Goal: Information Seeking & Learning: Learn about a topic

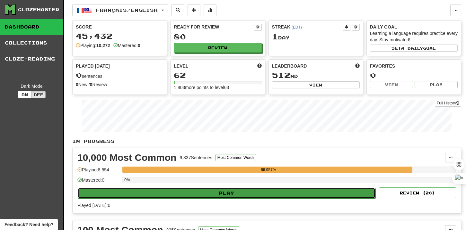
click at [220, 194] on button "Play" at bounding box center [227, 193] width 298 height 11
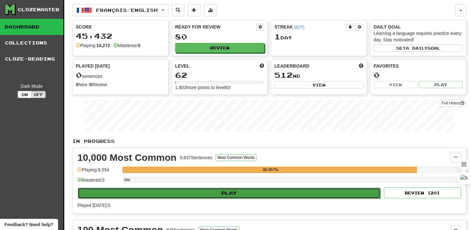
select select "**"
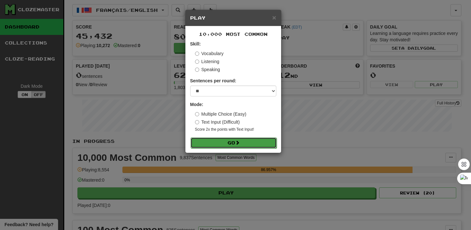
click at [225, 146] on button "Go" at bounding box center [233, 143] width 86 height 11
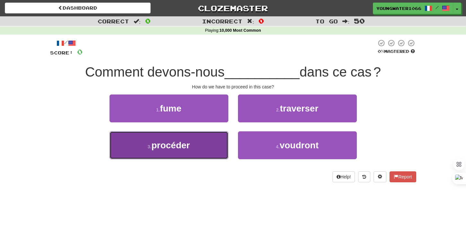
click at [222, 145] on button "3 . procéder" at bounding box center [168, 146] width 119 height 28
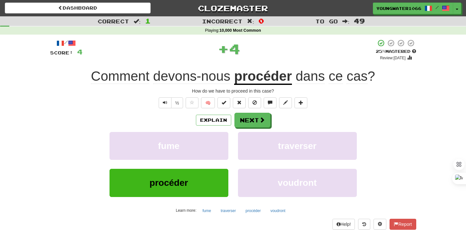
click at [260, 112] on div "/ Score: 4 + 4 25 % Mastered Review: [DATE] Comment devons-nous procéder dans c…" at bounding box center [233, 139] width 366 height 201
click at [260, 121] on span at bounding box center [262, 120] width 6 height 6
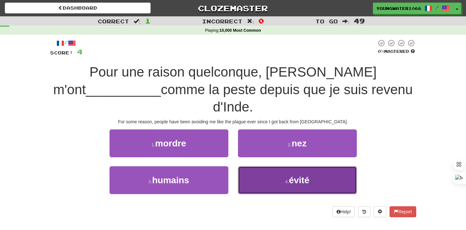
click at [258, 167] on button "4 . évité" at bounding box center [297, 181] width 119 height 28
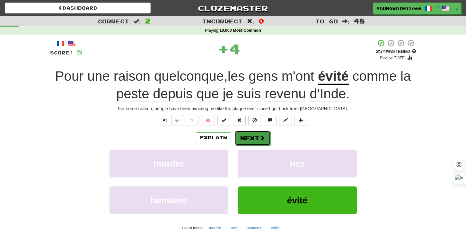
click at [251, 143] on button "Next" at bounding box center [253, 138] width 36 height 15
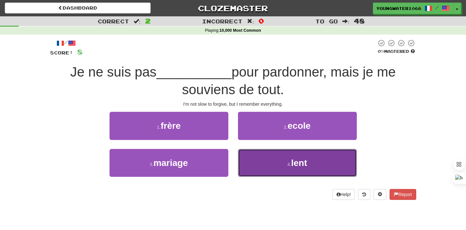
click at [260, 159] on button "4 . lent" at bounding box center [297, 163] width 119 height 28
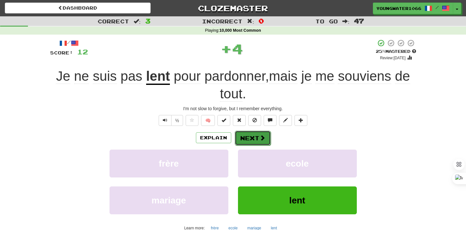
click at [256, 133] on button "Next" at bounding box center [253, 138] width 36 height 15
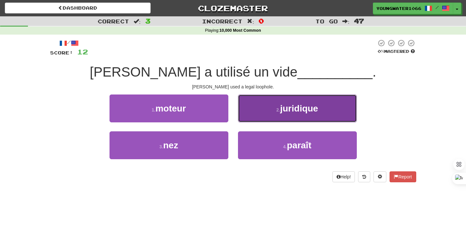
click at [338, 117] on button "2 . juridique" at bounding box center [297, 109] width 119 height 28
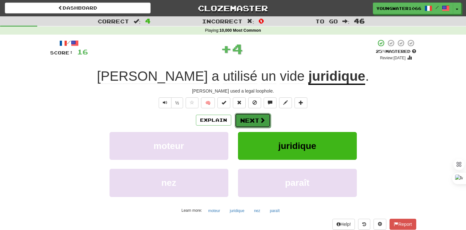
click at [261, 121] on span at bounding box center [262, 120] width 6 height 6
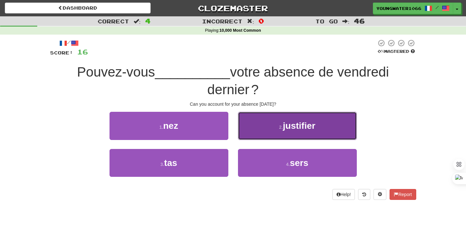
click at [316, 127] on button "2 . justifier" at bounding box center [297, 126] width 119 height 28
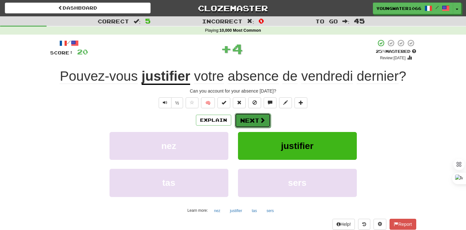
click at [249, 123] on button "Next" at bounding box center [253, 120] width 36 height 15
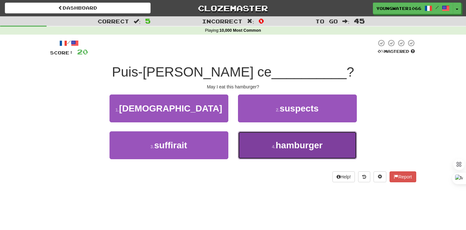
click at [258, 146] on button "4 . hamburger" at bounding box center [297, 146] width 119 height 28
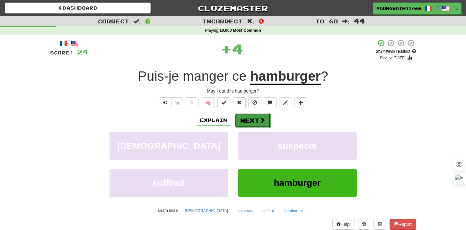
click at [246, 117] on button "Next" at bounding box center [253, 120] width 36 height 15
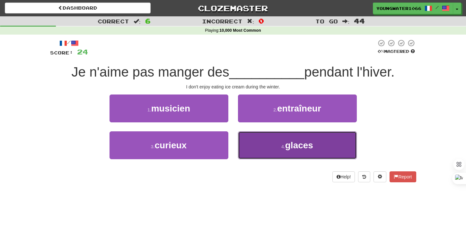
click at [253, 158] on button "4 . glaces" at bounding box center [297, 146] width 119 height 28
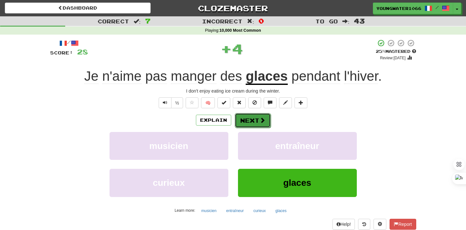
click at [241, 122] on button "Next" at bounding box center [253, 120] width 36 height 15
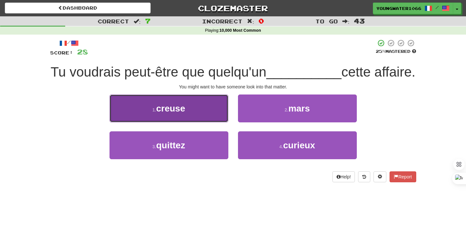
click at [196, 123] on button "1 . [GEOGRAPHIC_DATA]" at bounding box center [168, 109] width 119 height 28
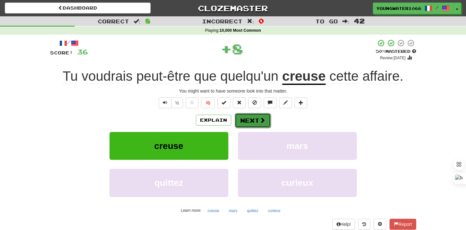
click at [241, 124] on button "Next" at bounding box center [253, 120] width 36 height 15
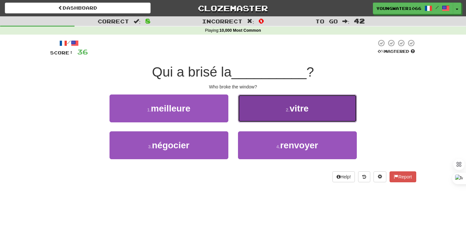
click at [269, 105] on button "2 . [GEOGRAPHIC_DATA]" at bounding box center [297, 109] width 119 height 28
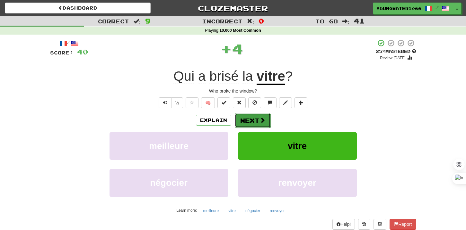
click at [245, 120] on button "Next" at bounding box center [253, 120] width 36 height 15
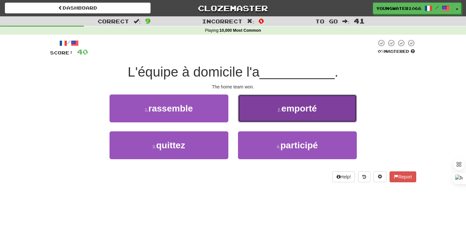
click at [281, 112] on small "2 ." at bounding box center [279, 110] width 4 height 5
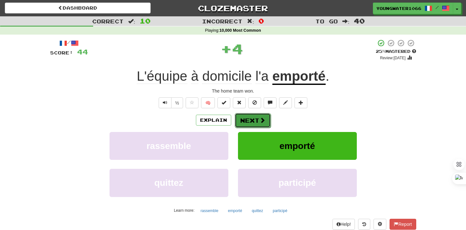
click at [256, 121] on button "Next" at bounding box center [253, 120] width 36 height 15
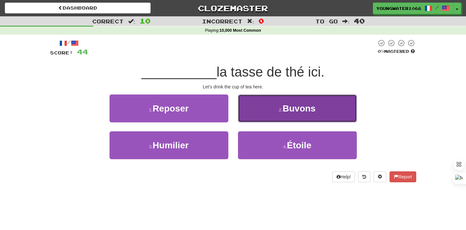
click at [260, 114] on button "2 . Buvons" at bounding box center [297, 109] width 119 height 28
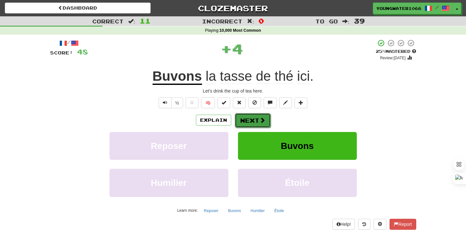
click at [255, 117] on button "Next" at bounding box center [253, 120] width 36 height 15
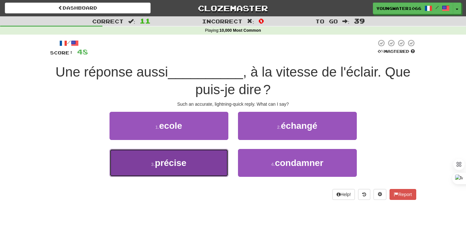
click at [204, 166] on button "3 . précise" at bounding box center [168, 163] width 119 height 28
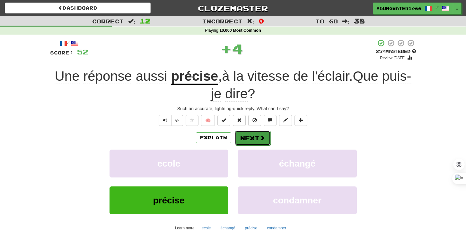
click at [247, 142] on button "Next" at bounding box center [253, 138] width 36 height 15
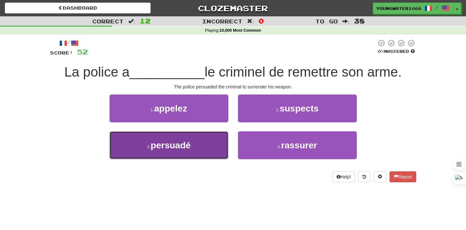
click at [206, 144] on button "3 . persuadé" at bounding box center [168, 146] width 119 height 28
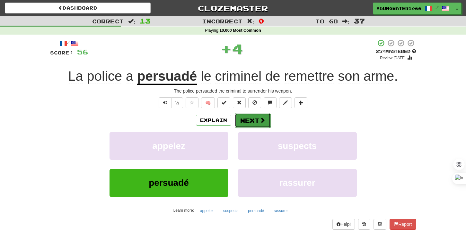
click at [246, 122] on button "Next" at bounding box center [253, 120] width 36 height 15
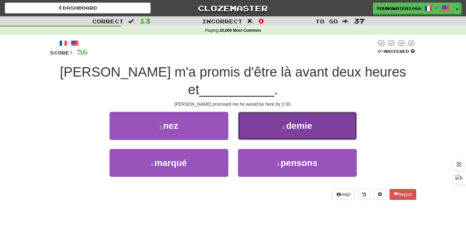
click at [248, 114] on button "2 . demie" at bounding box center [297, 126] width 119 height 28
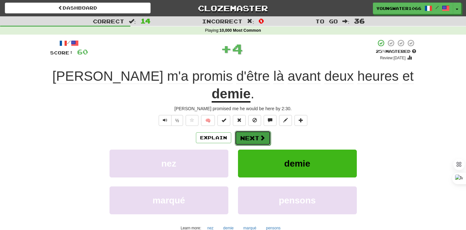
click at [244, 131] on button "Next" at bounding box center [253, 138] width 36 height 15
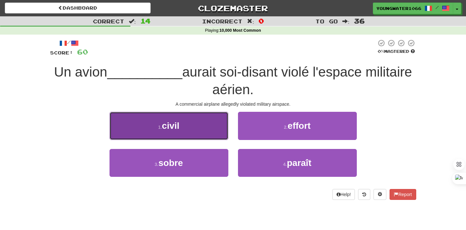
click at [207, 131] on button "1 . civil" at bounding box center [168, 126] width 119 height 28
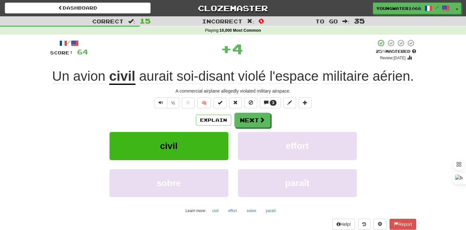
click at [246, 131] on div "Explain Next civil effort sobre paraît Learn more: civil effort sobre paraît" at bounding box center [233, 164] width 366 height 103
click at [246, 125] on button "Next" at bounding box center [253, 120] width 36 height 15
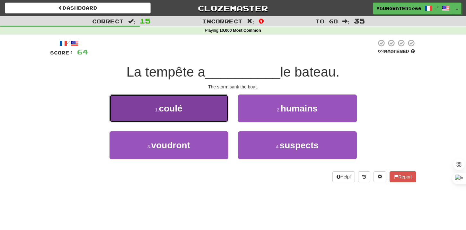
click at [193, 108] on button "1 . coulé" at bounding box center [168, 109] width 119 height 28
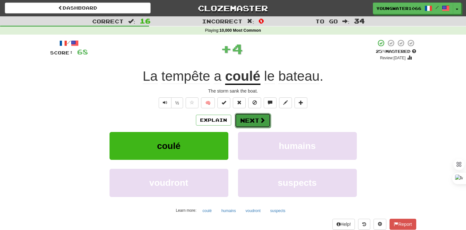
click at [265, 118] on button "Next" at bounding box center [253, 120] width 36 height 15
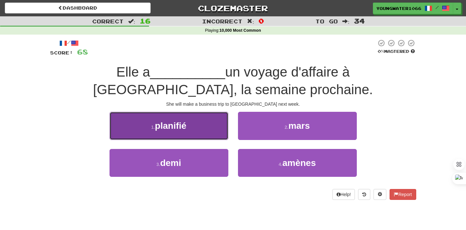
click at [201, 129] on button "1 . planifié" at bounding box center [168, 126] width 119 height 28
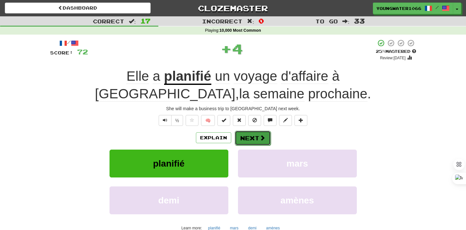
click at [257, 141] on button "Next" at bounding box center [253, 138] width 36 height 15
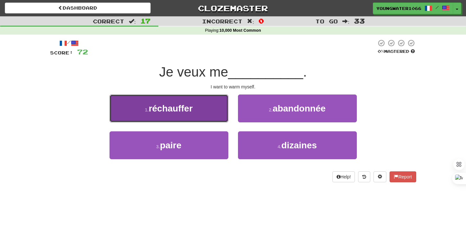
click at [207, 113] on button "1 . réchauffer" at bounding box center [168, 109] width 119 height 28
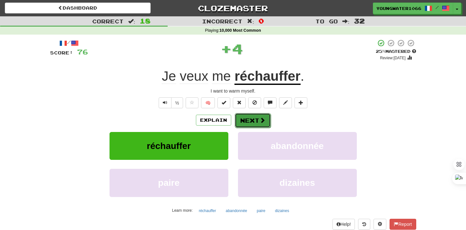
click at [250, 121] on button "Next" at bounding box center [253, 120] width 36 height 15
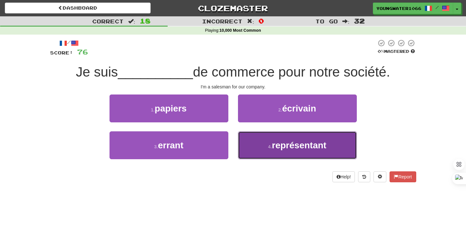
click at [257, 152] on button "4 . représentant" at bounding box center [297, 146] width 119 height 28
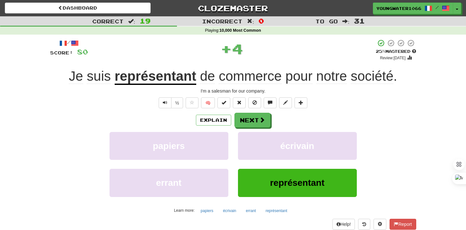
click at [252, 131] on div "Explain Next papiers écrivain errant représentant Learn more: papiers écrivain …" at bounding box center [233, 164] width 366 height 103
click at [252, 125] on button "Next" at bounding box center [253, 120] width 36 height 15
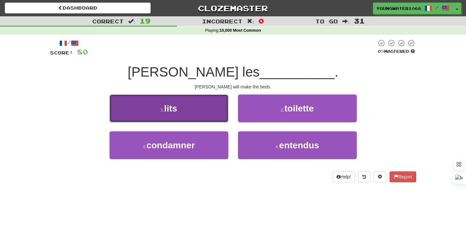
click at [208, 113] on button "1 . lits" at bounding box center [168, 109] width 119 height 28
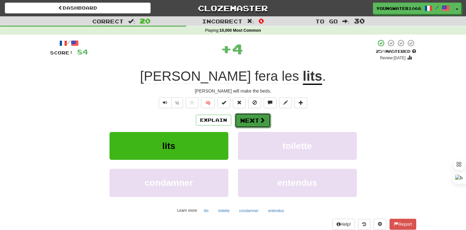
click at [244, 118] on button "Next" at bounding box center [253, 120] width 36 height 15
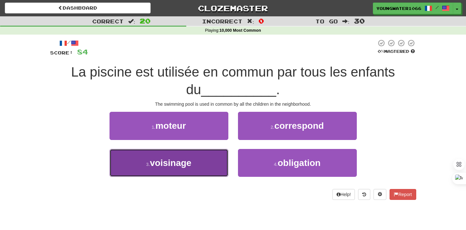
click at [213, 161] on button "3 . voisinage" at bounding box center [168, 163] width 119 height 28
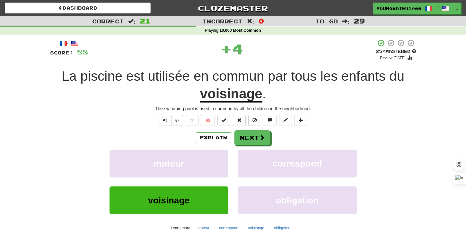
click at [252, 130] on div "/ Score: 88 + 4 25 % Mastered Review: [DATE] La piscine est utilisée en commun …" at bounding box center [233, 148] width 366 height 219
click at [252, 133] on button "Next" at bounding box center [253, 138] width 36 height 15
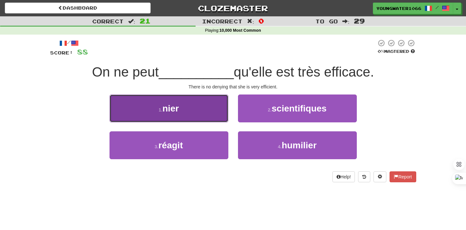
click at [207, 116] on button "1 . nier" at bounding box center [168, 109] width 119 height 28
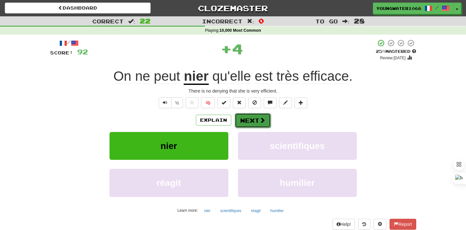
click at [247, 125] on button "Next" at bounding box center [253, 120] width 36 height 15
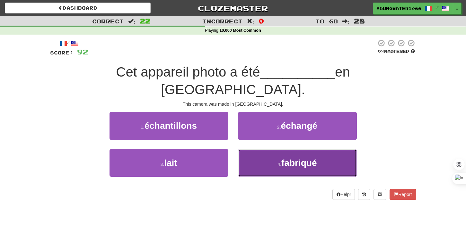
click at [249, 149] on button "4 . fabriqué" at bounding box center [297, 163] width 119 height 28
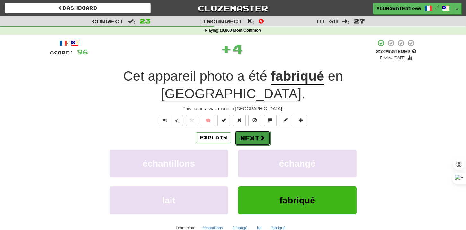
click at [249, 131] on button "Next" at bounding box center [253, 138] width 36 height 15
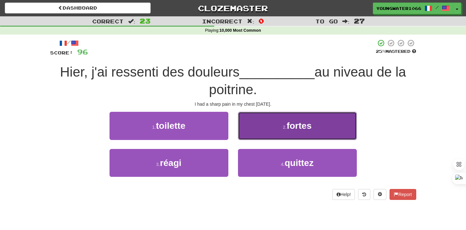
click at [259, 132] on button "2 . fortes" at bounding box center [297, 126] width 119 height 28
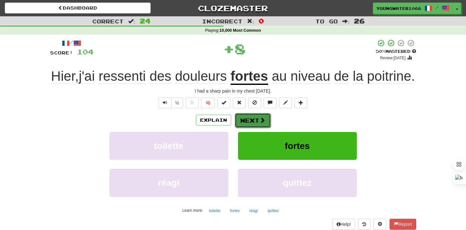
click at [247, 128] on button "Next" at bounding box center [253, 120] width 36 height 15
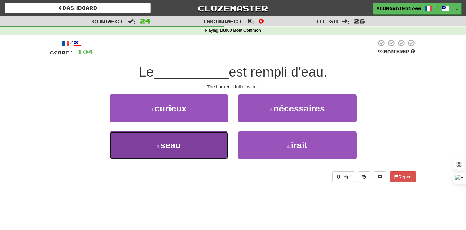
click at [195, 143] on button "3 . seau" at bounding box center [168, 146] width 119 height 28
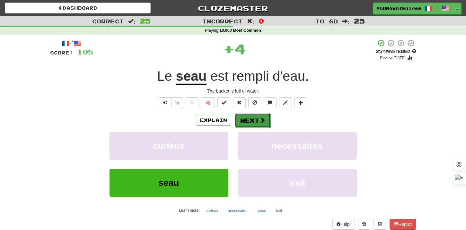
click at [246, 123] on button "Next" at bounding box center [253, 120] width 36 height 15
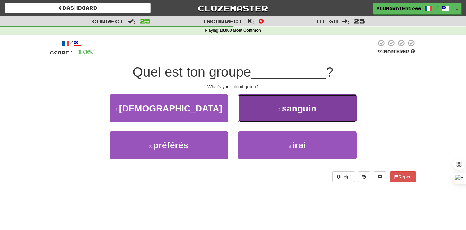
click at [251, 113] on button "2 . sanguin" at bounding box center [297, 109] width 119 height 28
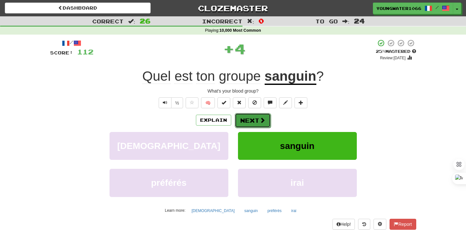
click at [250, 117] on button "Next" at bounding box center [253, 120] width 36 height 15
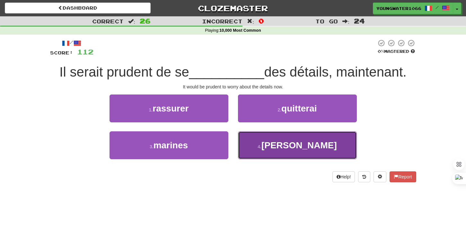
click at [252, 150] on button "4 . [PERSON_NAME]" at bounding box center [297, 146] width 119 height 28
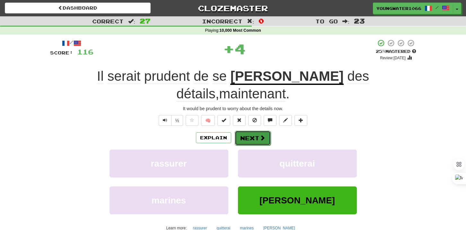
click at [252, 131] on button "Next" at bounding box center [253, 138] width 36 height 15
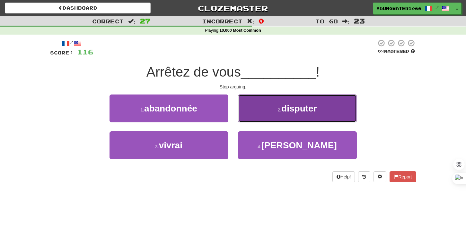
click at [268, 111] on button "2 . disputer" at bounding box center [297, 109] width 119 height 28
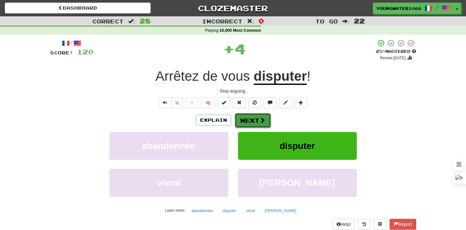
click at [257, 118] on button "Next" at bounding box center [253, 120] width 36 height 15
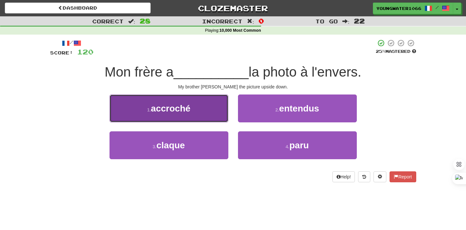
click at [208, 115] on button "1 . accroché" at bounding box center [168, 109] width 119 height 28
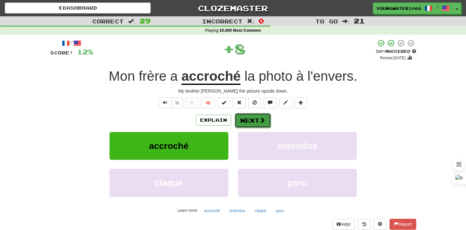
click at [260, 120] on span at bounding box center [262, 120] width 6 height 6
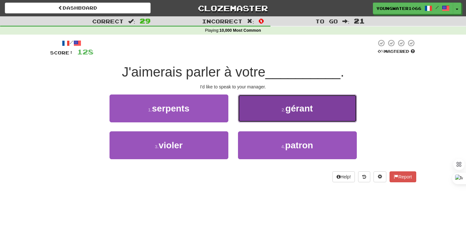
click at [255, 118] on button "2 . gérant" at bounding box center [297, 109] width 119 height 28
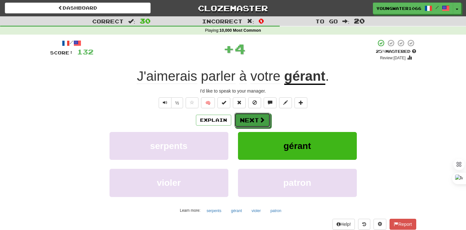
click at [248, 121] on button "Next" at bounding box center [252, 120] width 36 height 15
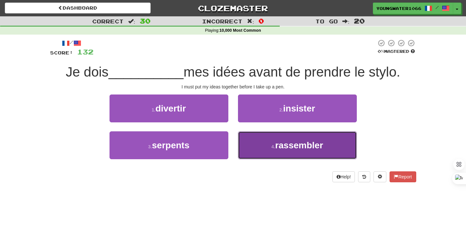
click at [250, 142] on button "4 . rassembler" at bounding box center [297, 146] width 119 height 28
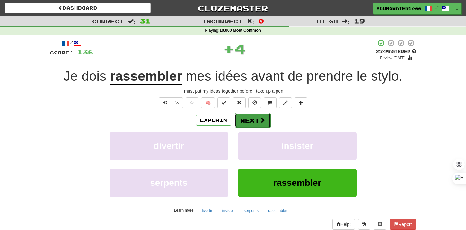
click at [247, 125] on button "Next" at bounding box center [253, 120] width 36 height 15
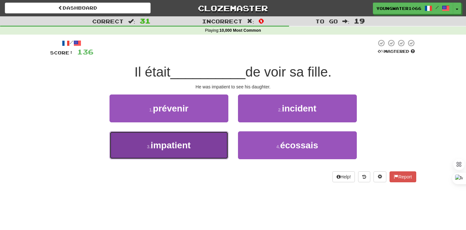
click at [218, 139] on button "3 . impatient" at bounding box center [168, 146] width 119 height 28
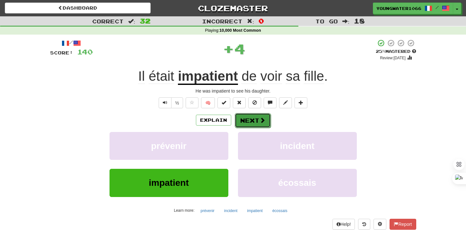
click at [255, 117] on button "Next" at bounding box center [253, 120] width 36 height 15
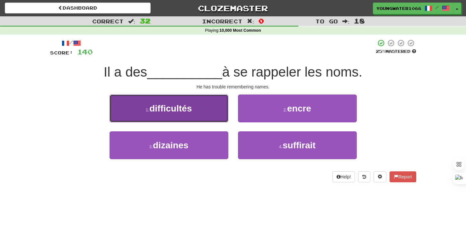
click at [210, 117] on button "1 . difficultés" at bounding box center [168, 109] width 119 height 28
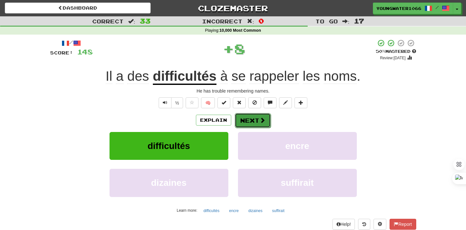
click at [245, 121] on button "Next" at bounding box center [253, 120] width 36 height 15
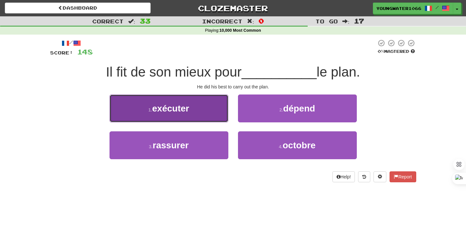
click at [211, 119] on button "1 . exécuter" at bounding box center [168, 109] width 119 height 28
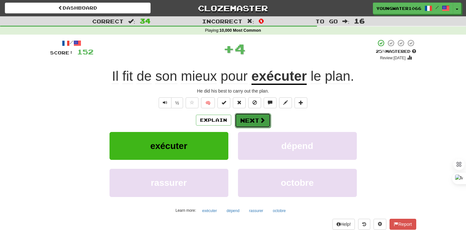
click at [247, 119] on button "Next" at bounding box center [253, 120] width 36 height 15
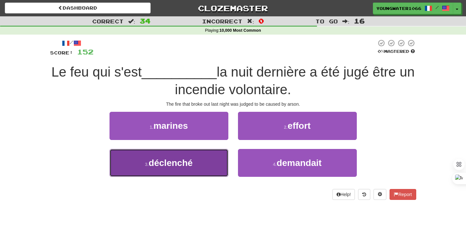
click at [206, 164] on button "3 . déclenché" at bounding box center [168, 163] width 119 height 28
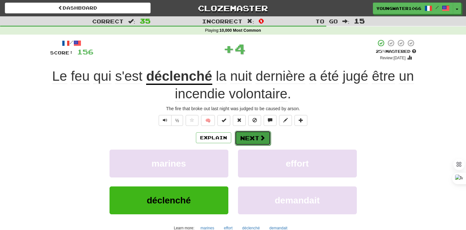
click at [258, 137] on button "Next" at bounding box center [253, 138] width 36 height 15
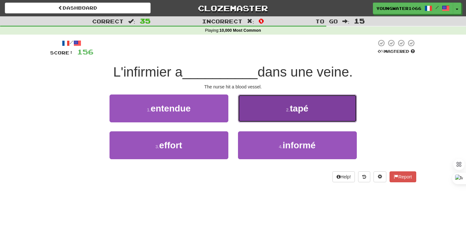
click at [255, 118] on button "2 . tapé" at bounding box center [297, 109] width 119 height 28
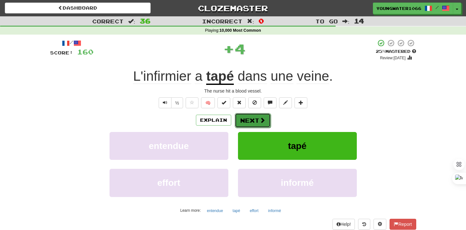
click at [252, 121] on button "Next" at bounding box center [253, 120] width 36 height 15
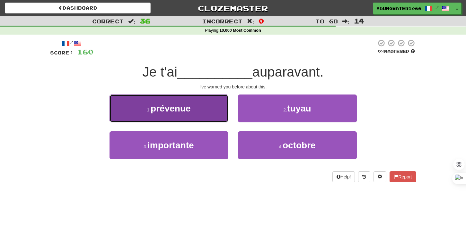
click at [202, 111] on button "1 . prévenue" at bounding box center [168, 109] width 119 height 28
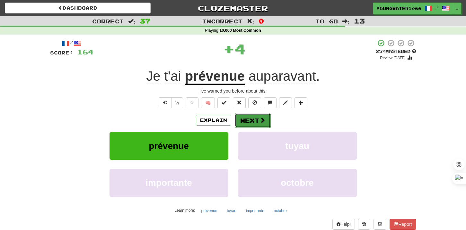
click at [245, 119] on button "Next" at bounding box center [253, 120] width 36 height 15
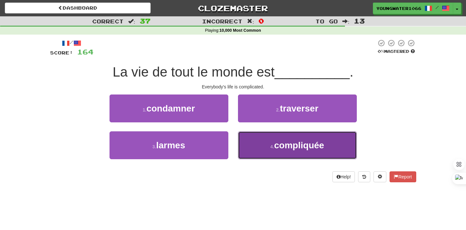
click at [271, 148] on small "4 ." at bounding box center [272, 146] width 4 height 5
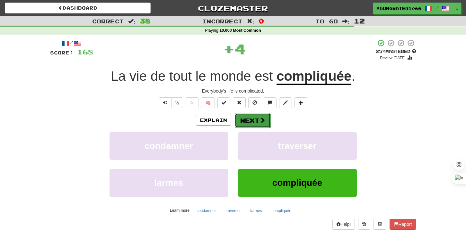
click at [260, 127] on button "Next" at bounding box center [253, 120] width 36 height 15
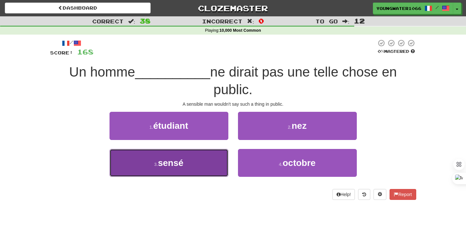
click at [210, 160] on button "3 . sensé" at bounding box center [168, 163] width 119 height 28
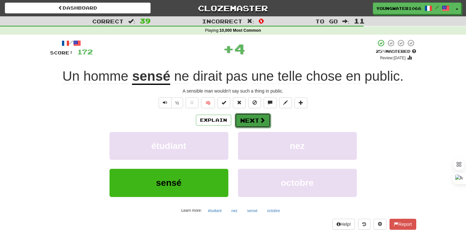
click at [255, 125] on button "Next" at bounding box center [253, 120] width 36 height 15
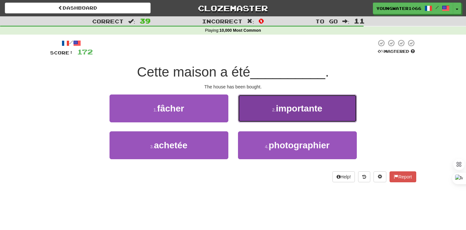
click at [258, 113] on button "2 . importante" at bounding box center [297, 109] width 119 height 28
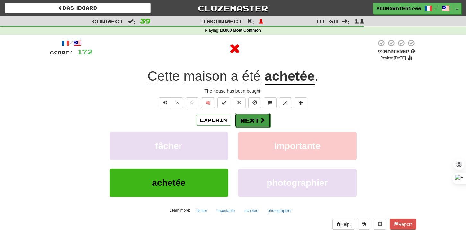
click at [253, 120] on button "Next" at bounding box center [253, 120] width 36 height 15
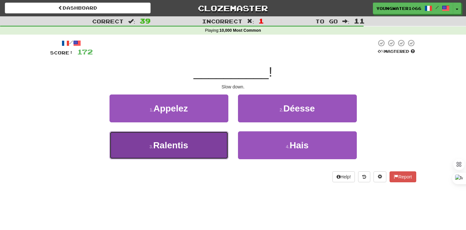
click at [214, 140] on button "3 . Ralentis" at bounding box center [168, 146] width 119 height 28
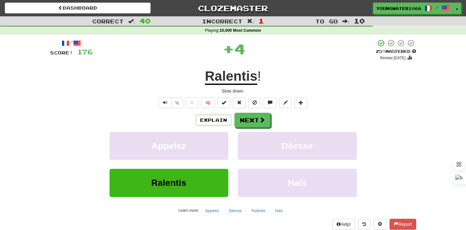
click at [250, 111] on div "/ Score: 176 + 4 25 % Mastered Review: [DATE] Ralentis ! Slow down. ½ 🧠 Explain…" at bounding box center [233, 139] width 366 height 201
click at [250, 114] on button "Next" at bounding box center [253, 120] width 36 height 15
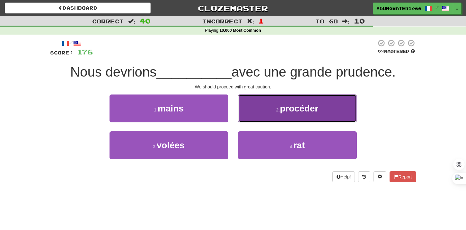
click at [255, 113] on button "2 . procéder" at bounding box center [297, 109] width 119 height 28
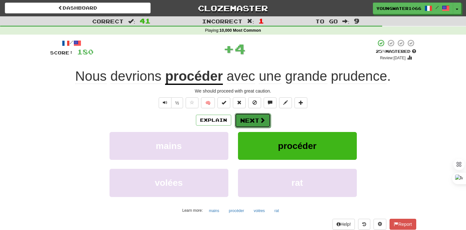
click at [241, 119] on button "Next" at bounding box center [253, 120] width 36 height 15
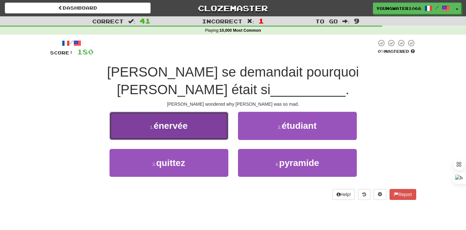
click at [208, 112] on button "1 . énervée" at bounding box center [168, 126] width 119 height 28
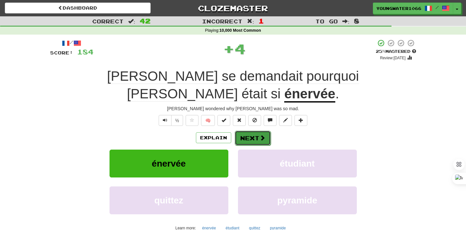
click at [251, 131] on button "Next" at bounding box center [253, 138] width 36 height 15
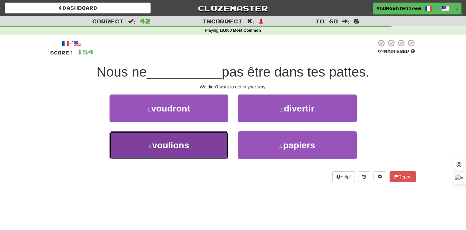
click at [201, 150] on button "3 . voulions" at bounding box center [168, 146] width 119 height 28
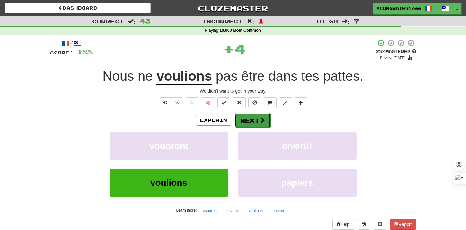
click at [257, 125] on button "Next" at bounding box center [253, 120] width 36 height 15
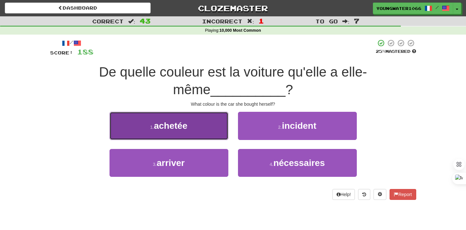
click at [197, 120] on button "1 . achetée" at bounding box center [168, 126] width 119 height 28
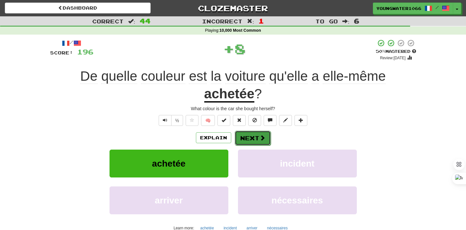
click at [249, 134] on button "Next" at bounding box center [253, 138] width 36 height 15
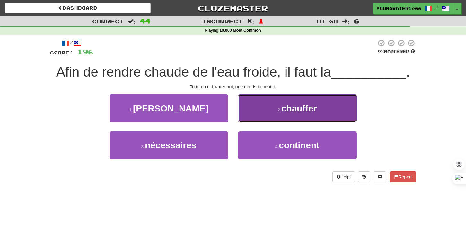
click at [263, 117] on button "2 . chauffer" at bounding box center [297, 109] width 119 height 28
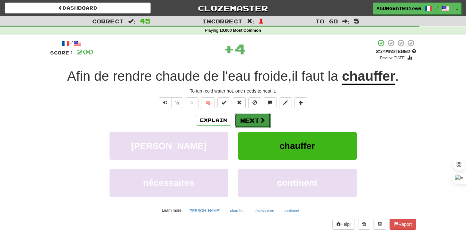
click at [248, 119] on button "Next" at bounding box center [253, 120] width 36 height 15
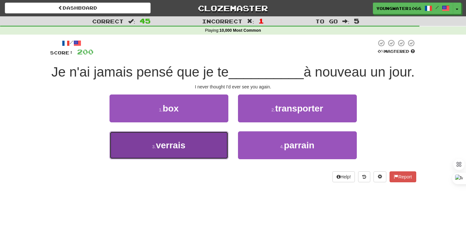
click at [208, 149] on button "3 . verrais" at bounding box center [168, 146] width 119 height 28
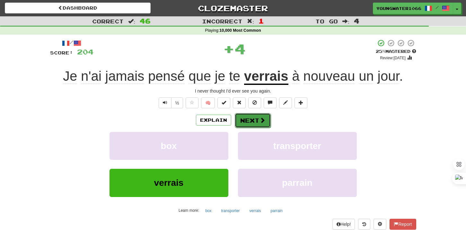
click at [252, 122] on button "Next" at bounding box center [253, 120] width 36 height 15
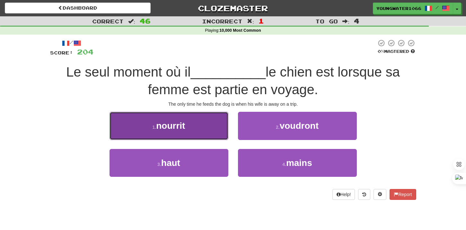
click at [219, 138] on button "1 . [GEOGRAPHIC_DATA]" at bounding box center [168, 126] width 119 height 28
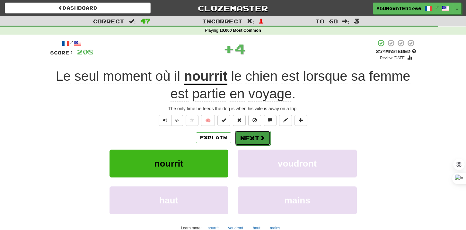
click at [242, 138] on button "Next" at bounding box center [253, 138] width 36 height 15
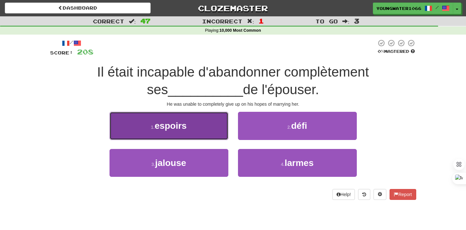
click at [218, 134] on button "1 . espoirs" at bounding box center [168, 126] width 119 height 28
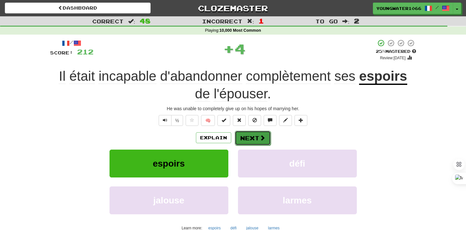
click at [246, 134] on button "Next" at bounding box center [253, 138] width 36 height 15
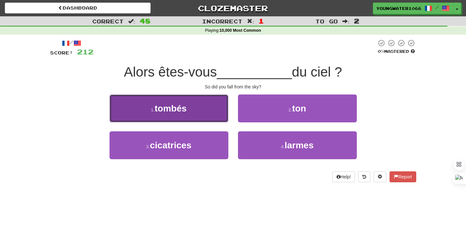
click at [211, 112] on button "1 . tombés" at bounding box center [168, 109] width 119 height 28
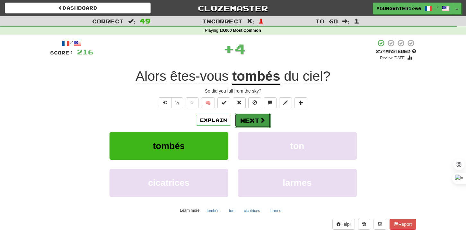
click at [244, 123] on button "Next" at bounding box center [253, 120] width 36 height 15
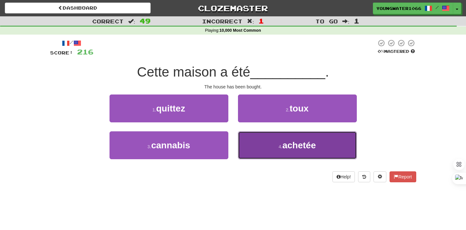
click at [247, 144] on button "4 . achetée" at bounding box center [297, 146] width 119 height 28
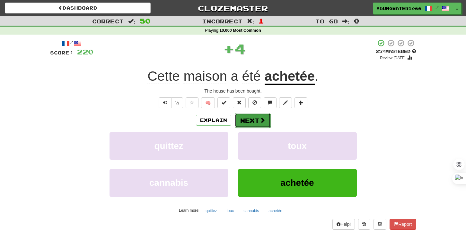
click at [246, 123] on button "Next" at bounding box center [253, 120] width 36 height 15
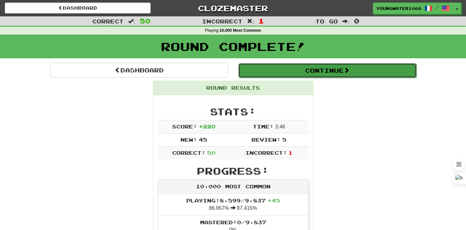
click at [286, 69] on button "Continue" at bounding box center [327, 70] width 178 height 15
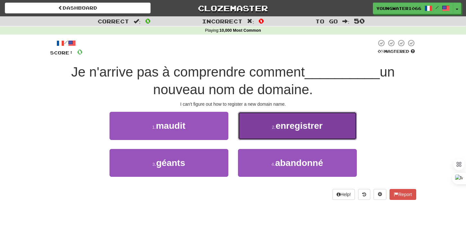
click at [323, 131] on button "2 . enregistrer" at bounding box center [297, 126] width 119 height 28
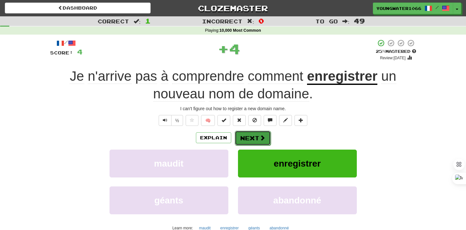
click at [251, 138] on button "Next" at bounding box center [253, 138] width 36 height 15
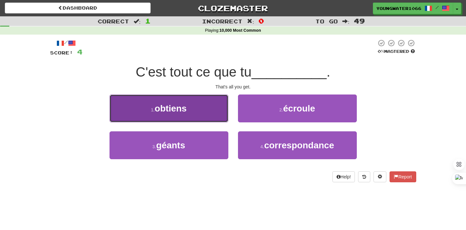
click at [207, 118] on button "1 . obtiens" at bounding box center [168, 109] width 119 height 28
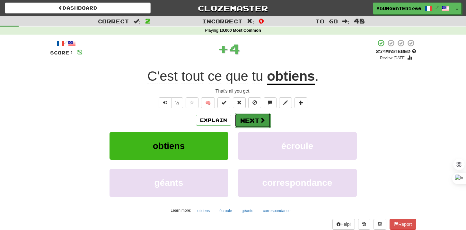
click at [252, 120] on button "Next" at bounding box center [253, 120] width 36 height 15
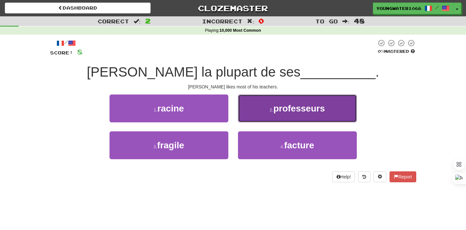
click at [271, 117] on button "2 . professeurs" at bounding box center [297, 109] width 119 height 28
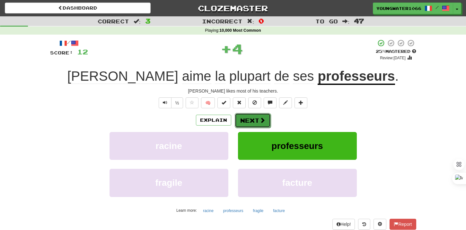
click at [251, 119] on button "Next" at bounding box center [253, 120] width 36 height 15
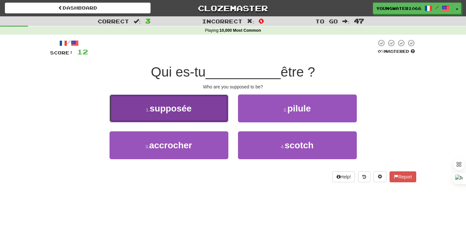
click at [204, 116] on button "1 . supposée" at bounding box center [168, 109] width 119 height 28
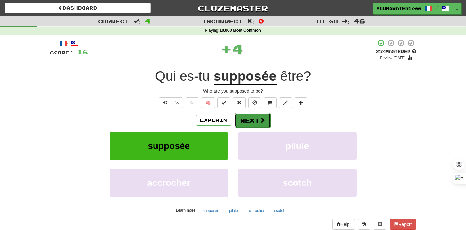
click at [250, 119] on button "Next" at bounding box center [253, 120] width 36 height 15
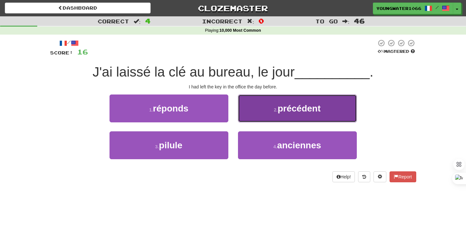
click at [264, 111] on button "2 . précédent" at bounding box center [297, 109] width 119 height 28
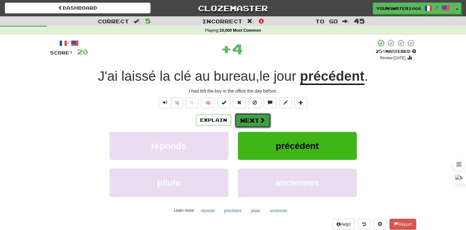
click at [256, 117] on button "Next" at bounding box center [253, 120] width 36 height 15
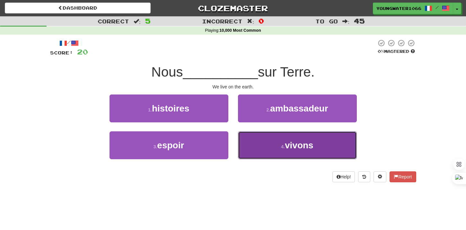
click at [254, 144] on button "4 . vivons" at bounding box center [297, 146] width 119 height 28
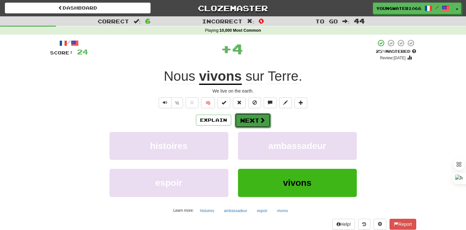
click at [252, 121] on button "Next" at bounding box center [253, 120] width 36 height 15
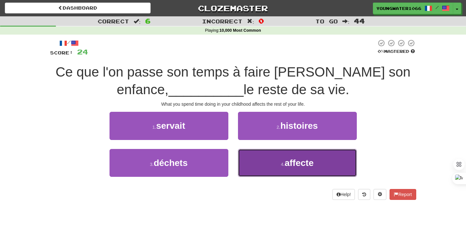
click at [271, 161] on button "4 . affecte" at bounding box center [297, 163] width 119 height 28
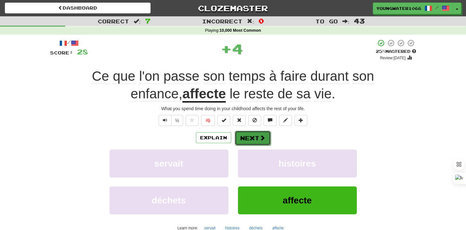
click at [249, 137] on button "Next" at bounding box center [253, 138] width 36 height 15
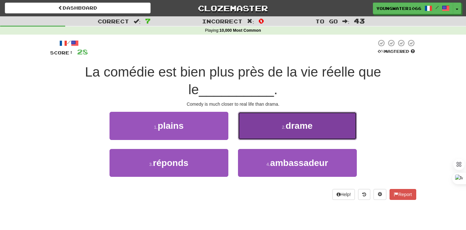
click at [322, 133] on button "2 . drame" at bounding box center [297, 126] width 119 height 28
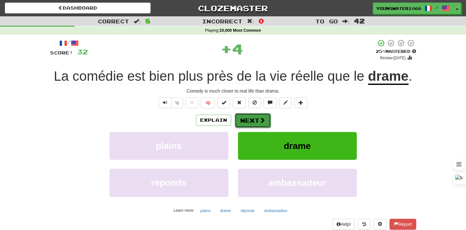
click at [248, 123] on button "Next" at bounding box center [253, 120] width 36 height 15
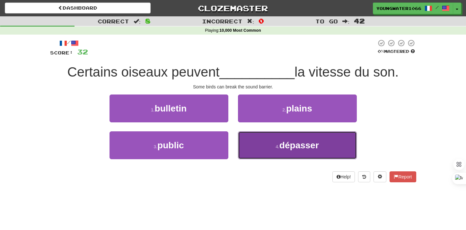
click at [251, 149] on button "4 . dépasser" at bounding box center [297, 146] width 119 height 28
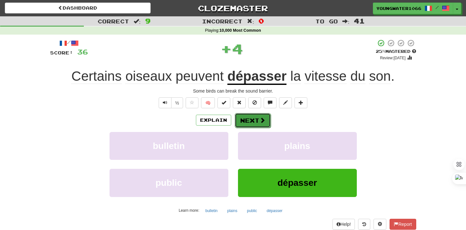
click at [251, 127] on button "Next" at bounding box center [253, 120] width 36 height 15
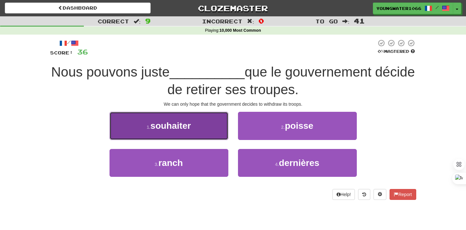
click at [206, 131] on button "1 . souhaiter" at bounding box center [168, 126] width 119 height 28
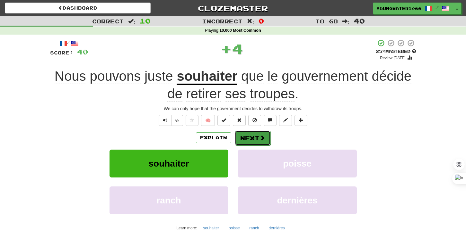
click at [239, 136] on button "Next" at bounding box center [253, 138] width 36 height 15
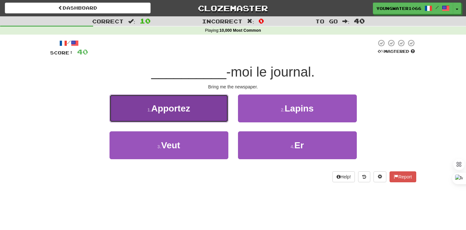
click at [207, 116] on button "1 . [GEOGRAPHIC_DATA]" at bounding box center [168, 109] width 119 height 28
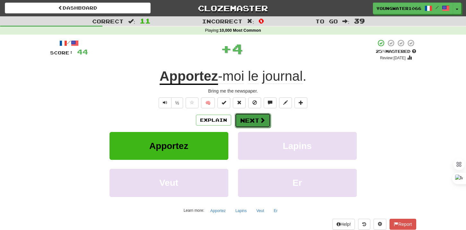
click at [252, 116] on button "Next" at bounding box center [253, 120] width 36 height 15
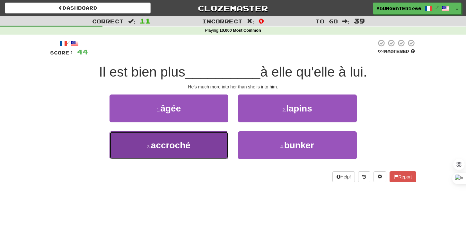
click at [210, 149] on button "3 . accroché" at bounding box center [168, 146] width 119 height 28
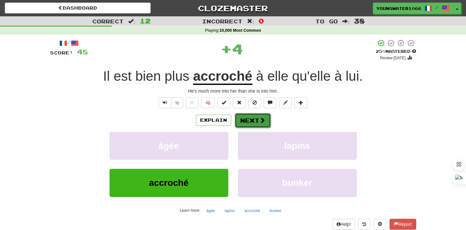
click at [237, 128] on button "Next" at bounding box center [253, 120] width 36 height 15
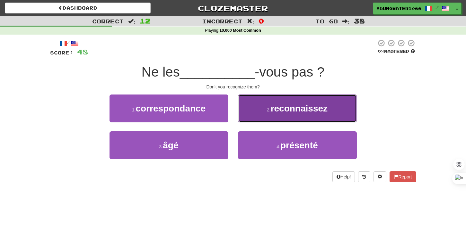
click at [261, 120] on button "2 . reconnaissez" at bounding box center [297, 109] width 119 height 28
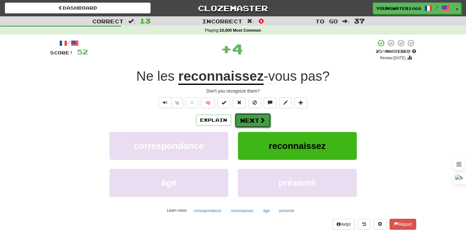
click at [253, 120] on button "Next" at bounding box center [253, 120] width 36 height 15
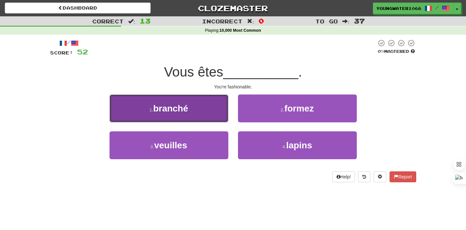
click at [215, 115] on button "1 . branché" at bounding box center [168, 109] width 119 height 28
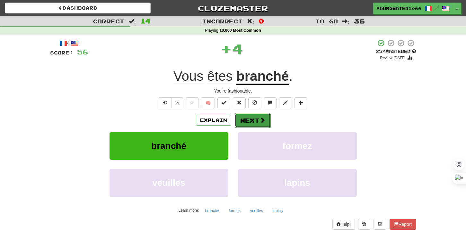
click at [237, 117] on button "Next" at bounding box center [253, 120] width 36 height 15
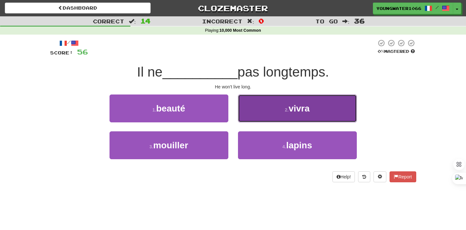
click at [265, 116] on button "2 . [GEOGRAPHIC_DATA]" at bounding box center [297, 109] width 119 height 28
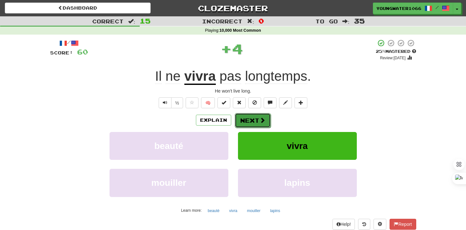
click at [256, 122] on button "Next" at bounding box center [253, 120] width 36 height 15
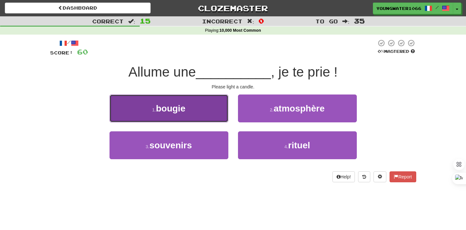
click at [210, 115] on button "1 . [GEOGRAPHIC_DATA]" at bounding box center [168, 109] width 119 height 28
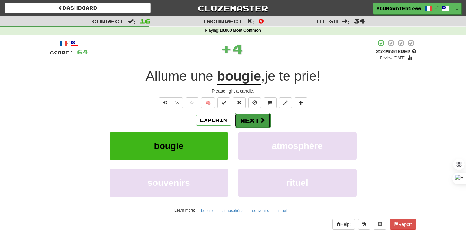
click at [249, 121] on button "Next" at bounding box center [253, 120] width 36 height 15
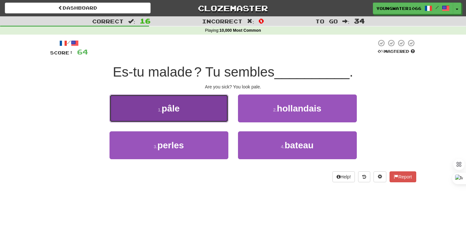
click at [208, 112] on button "1 . pâle" at bounding box center [168, 109] width 119 height 28
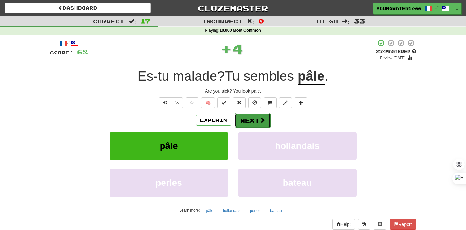
click at [251, 123] on button "Next" at bounding box center [253, 120] width 36 height 15
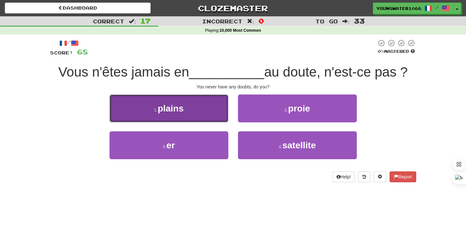
click at [216, 116] on button "1 . plains" at bounding box center [168, 109] width 119 height 28
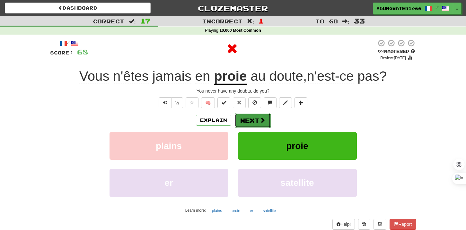
click at [256, 123] on button "Next" at bounding box center [253, 120] width 36 height 15
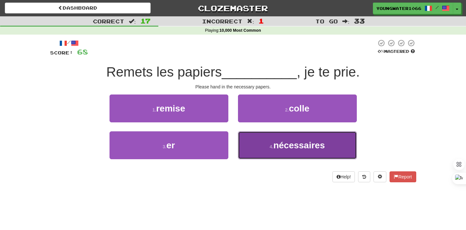
click at [249, 148] on button "4 . nécessaires" at bounding box center [297, 146] width 119 height 28
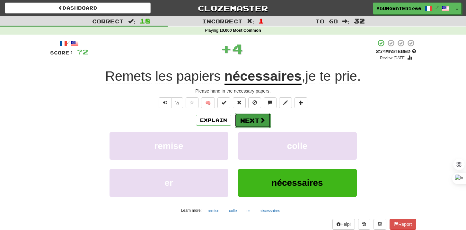
click at [246, 114] on button "Next" at bounding box center [253, 120] width 36 height 15
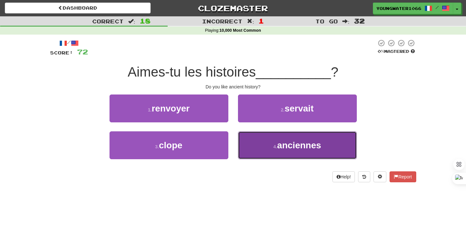
click at [256, 152] on button "4 . anciennes" at bounding box center [297, 146] width 119 height 28
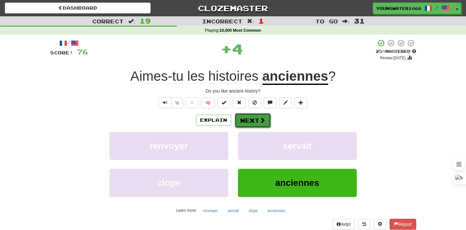
click at [249, 119] on button "Next" at bounding box center [253, 120] width 36 height 15
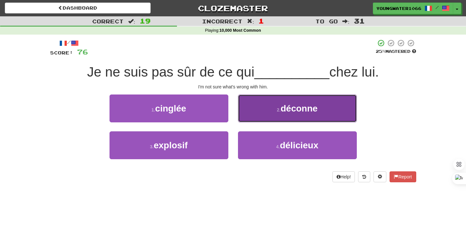
click at [249, 112] on button "2 . déconne" at bounding box center [297, 109] width 119 height 28
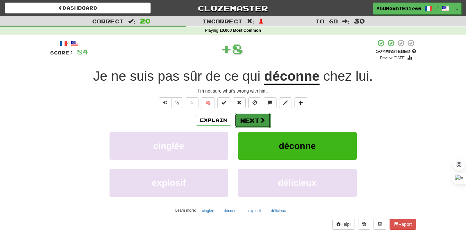
click at [245, 121] on button "Next" at bounding box center [253, 120] width 36 height 15
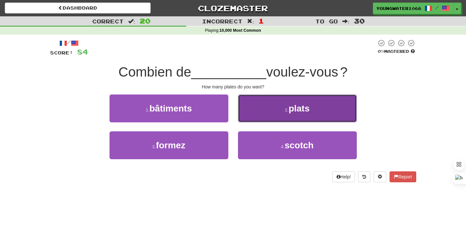
click at [268, 117] on button "2 . plats" at bounding box center [297, 109] width 119 height 28
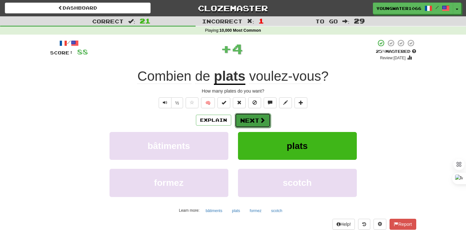
click at [259, 119] on span at bounding box center [262, 120] width 6 height 6
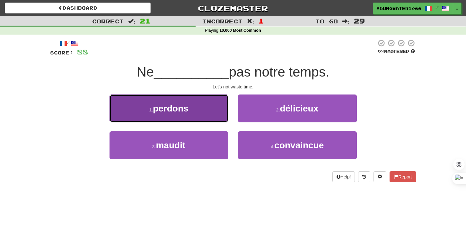
click at [207, 120] on button "1 . perdons" at bounding box center [168, 109] width 119 height 28
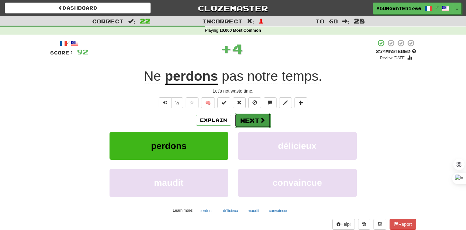
click at [268, 123] on button "Next" at bounding box center [253, 120] width 36 height 15
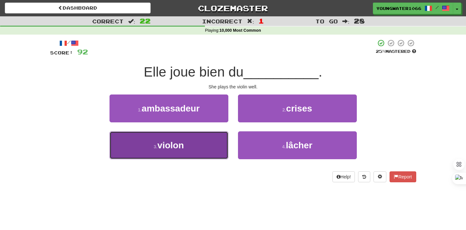
click at [201, 147] on button "3 . violon" at bounding box center [168, 146] width 119 height 28
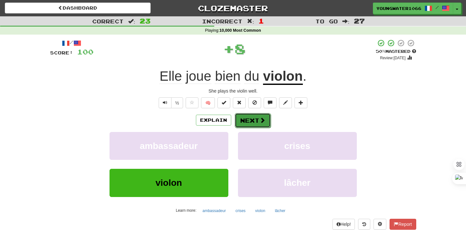
click at [251, 118] on button "Next" at bounding box center [253, 120] width 36 height 15
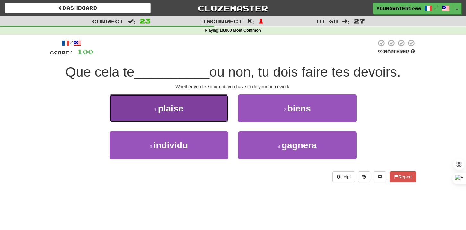
click at [182, 111] on span "plaise" at bounding box center [170, 109] width 25 height 10
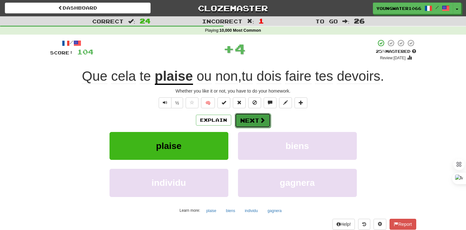
click at [253, 120] on button "Next" at bounding box center [253, 120] width 36 height 15
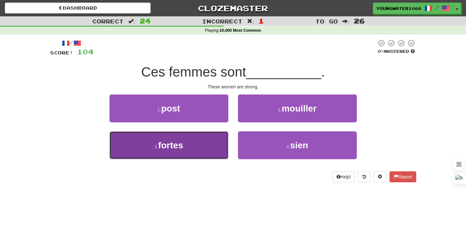
click at [203, 158] on button "3 . [PERSON_NAME]" at bounding box center [168, 146] width 119 height 28
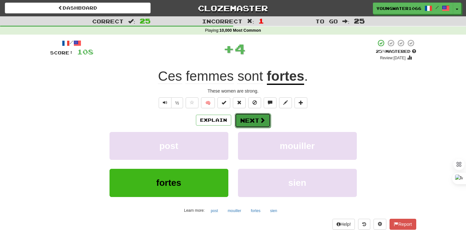
click at [254, 119] on button "Next" at bounding box center [253, 120] width 36 height 15
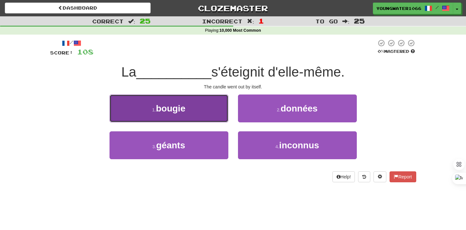
click at [198, 114] on button "1 . [GEOGRAPHIC_DATA]" at bounding box center [168, 109] width 119 height 28
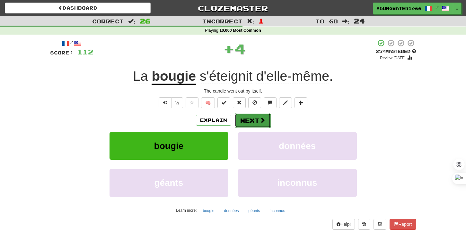
click at [251, 121] on button "Next" at bounding box center [253, 120] width 36 height 15
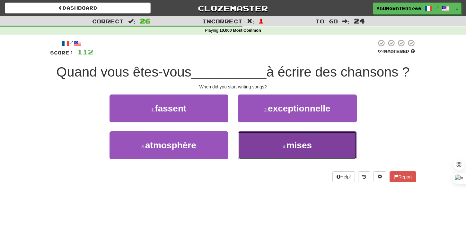
click at [258, 149] on button "4 . mises" at bounding box center [297, 146] width 119 height 28
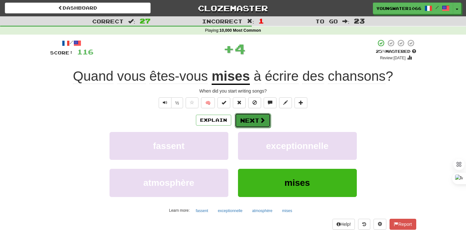
click at [244, 120] on button "Next" at bounding box center [253, 120] width 36 height 15
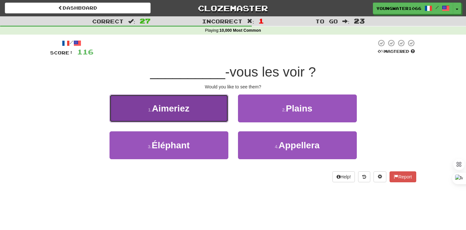
click at [215, 113] on button "1 . [GEOGRAPHIC_DATA]" at bounding box center [168, 109] width 119 height 28
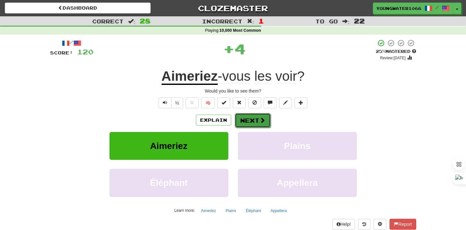
click at [242, 122] on button "Next" at bounding box center [253, 120] width 36 height 15
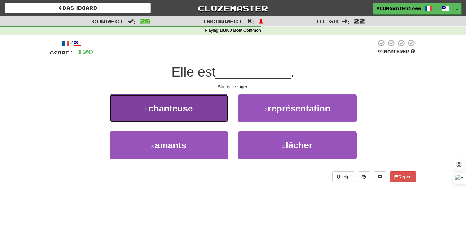
click at [181, 112] on span "chanteuse" at bounding box center [170, 109] width 45 height 10
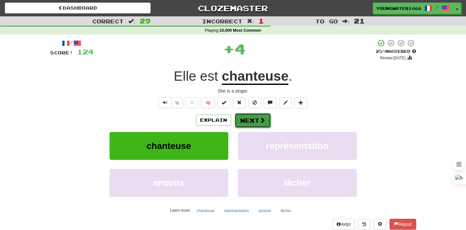
click at [249, 121] on button "Next" at bounding box center [253, 120] width 36 height 15
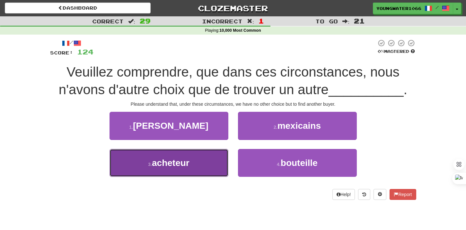
click at [209, 166] on button "3 . [GEOGRAPHIC_DATA]" at bounding box center [168, 163] width 119 height 28
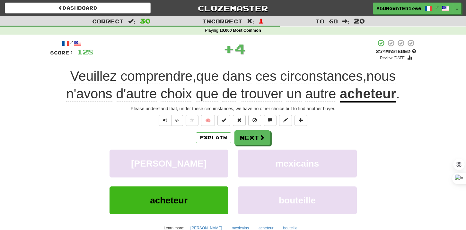
click at [252, 148] on div "Explain Next [PERSON_NAME] mexicains acheteur bouteille Learn more: [PERSON_NAM…" at bounding box center [233, 182] width 366 height 103
click at [250, 140] on button "Next" at bounding box center [253, 138] width 36 height 15
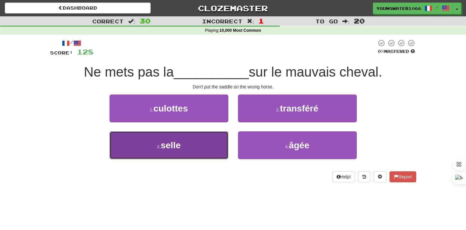
click at [203, 151] on button "3 . selle" at bounding box center [168, 146] width 119 height 28
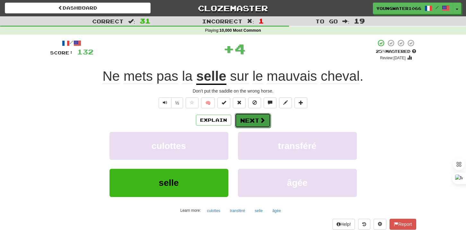
click at [259, 120] on span at bounding box center [262, 120] width 6 height 6
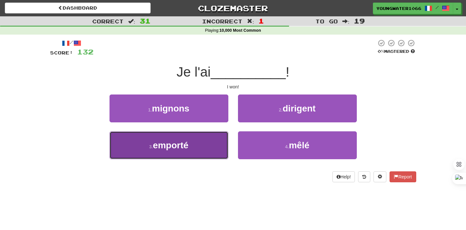
click at [225, 146] on button "3 . emporté" at bounding box center [168, 146] width 119 height 28
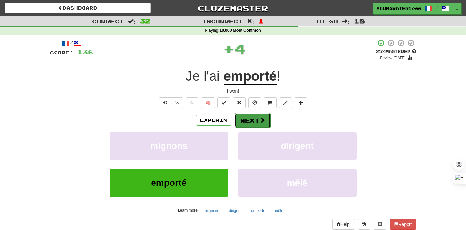
click at [254, 124] on button "Next" at bounding box center [253, 120] width 36 height 15
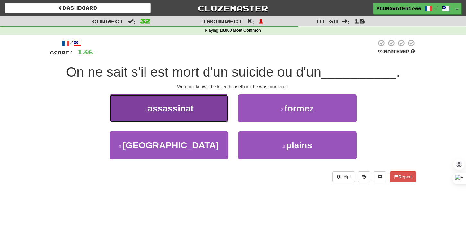
click at [208, 107] on button "1 . assassinat" at bounding box center [168, 109] width 119 height 28
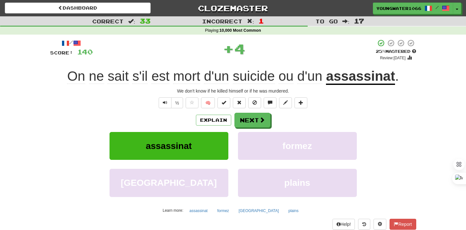
click at [256, 129] on div "Explain Next assassinat formez londres plains Learn more: assassinat formez [GE…" at bounding box center [233, 164] width 366 height 103
click at [255, 123] on button "Next" at bounding box center [253, 120] width 36 height 15
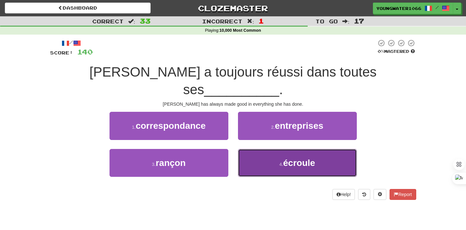
click at [244, 149] on button "4 . écroule" at bounding box center [297, 163] width 119 height 28
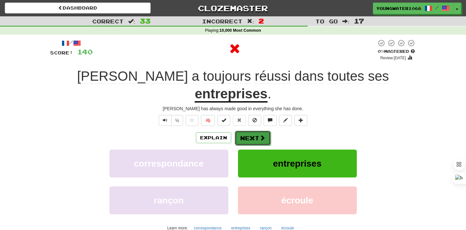
click at [244, 131] on button "Next" at bounding box center [253, 138] width 36 height 15
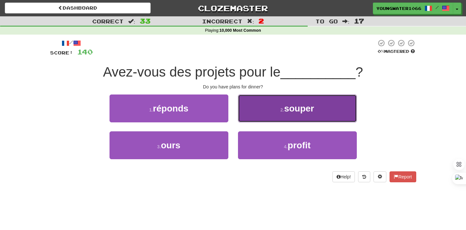
click at [260, 117] on button "2 . souper" at bounding box center [297, 109] width 119 height 28
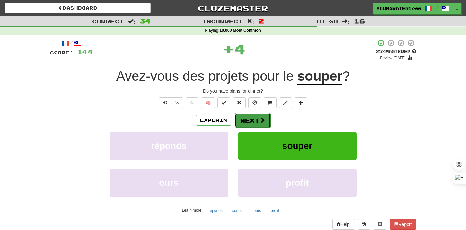
click at [250, 118] on button "Next" at bounding box center [253, 120] width 36 height 15
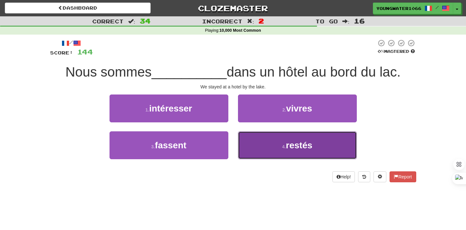
click at [259, 145] on button "4 . restés" at bounding box center [297, 146] width 119 height 28
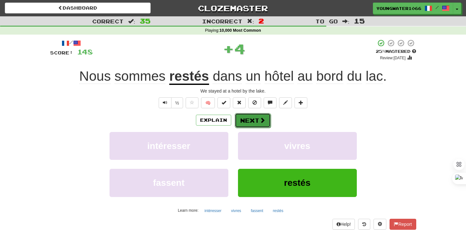
click at [255, 124] on button "Next" at bounding box center [253, 120] width 36 height 15
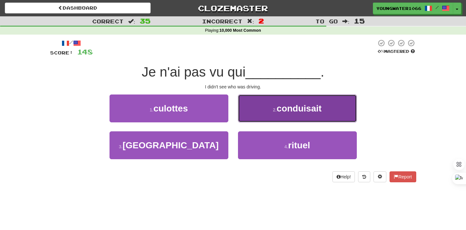
click at [268, 116] on button "2 . conduisait" at bounding box center [297, 109] width 119 height 28
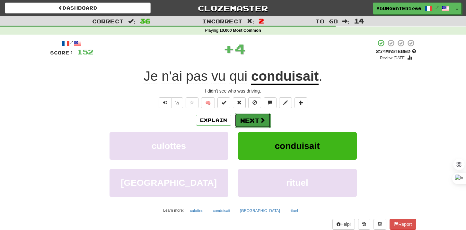
click at [255, 119] on button "Next" at bounding box center [253, 120] width 36 height 15
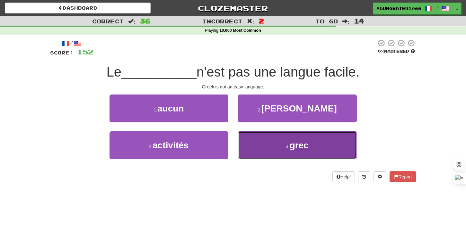
click at [241, 140] on button "4 . [DEMOGRAPHIC_DATA]" at bounding box center [297, 146] width 119 height 28
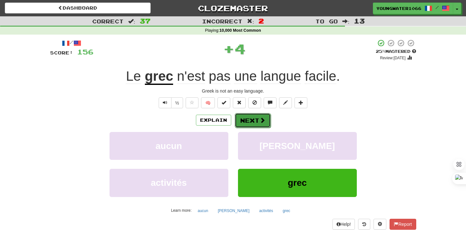
click at [241, 121] on button "Next" at bounding box center [253, 120] width 36 height 15
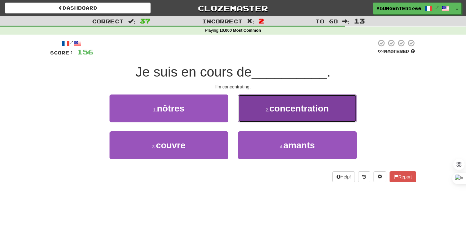
click at [265, 117] on button "2 . concentration" at bounding box center [297, 109] width 119 height 28
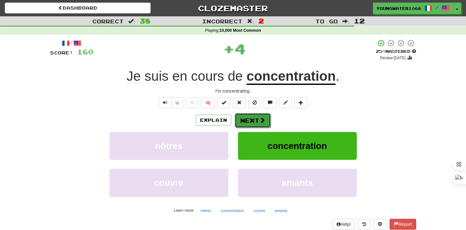
click at [256, 123] on button "Next" at bounding box center [253, 120] width 36 height 15
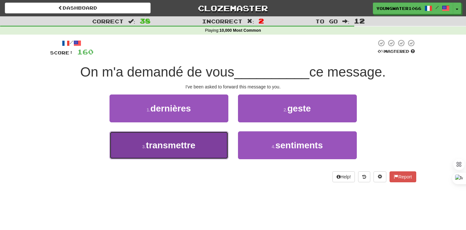
click at [203, 146] on button "3 . transmettre" at bounding box center [168, 146] width 119 height 28
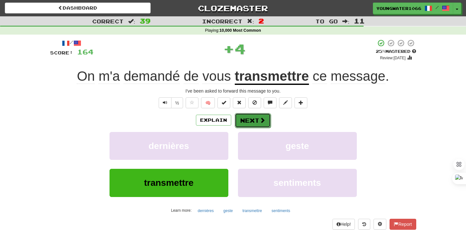
click at [249, 120] on button "Next" at bounding box center [253, 120] width 36 height 15
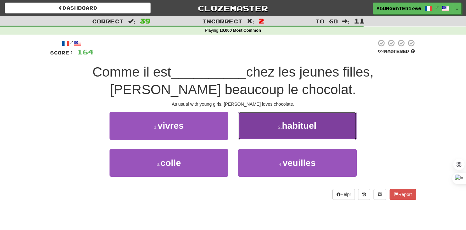
click at [264, 130] on button "2 . habituel" at bounding box center [297, 126] width 119 height 28
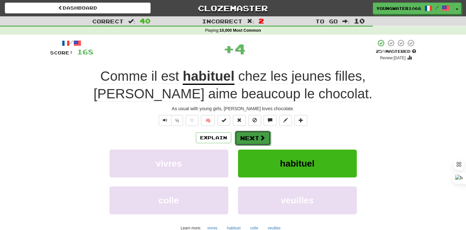
click at [256, 135] on button "Next" at bounding box center [253, 138] width 36 height 15
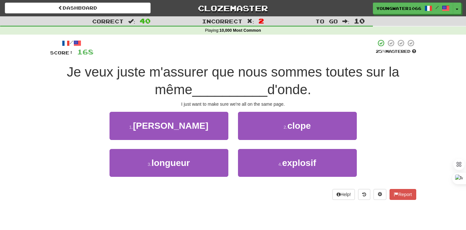
click at [259, 143] on div "2 . clope" at bounding box center [297, 130] width 128 height 37
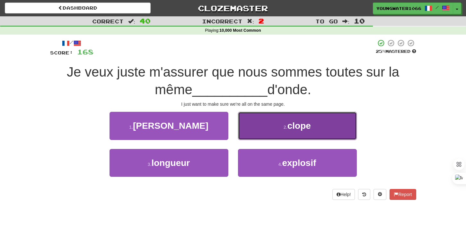
click at [259, 137] on button "2 . clope" at bounding box center [297, 126] width 119 height 28
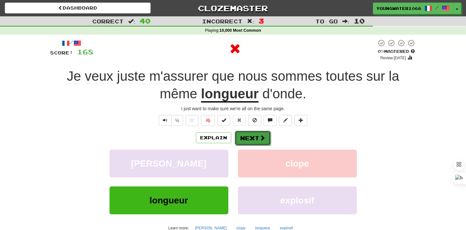
click at [256, 139] on button "Next" at bounding box center [253, 138] width 36 height 15
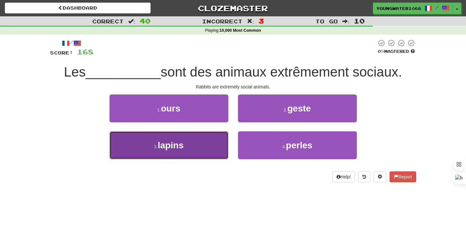
click at [212, 146] on button "3 . lapins" at bounding box center [168, 146] width 119 height 28
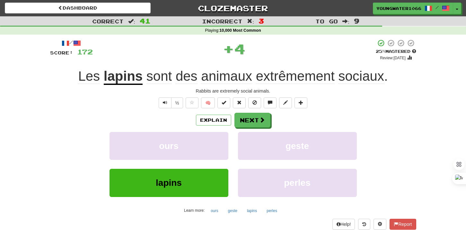
click at [252, 128] on div "Explain Next ours geste lapins perles Learn more: ours geste lapins perles" at bounding box center [233, 164] width 366 height 103
click at [252, 124] on button "Next" at bounding box center [253, 120] width 36 height 15
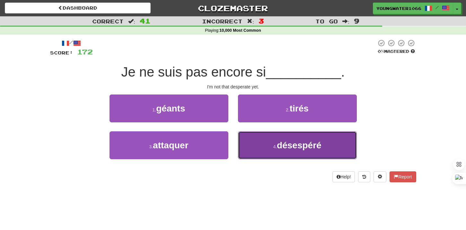
click at [253, 157] on button "4 . désespéré" at bounding box center [297, 146] width 119 height 28
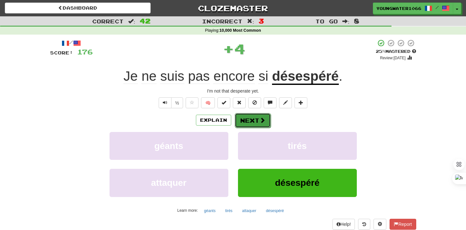
click at [249, 122] on button "Next" at bounding box center [253, 120] width 36 height 15
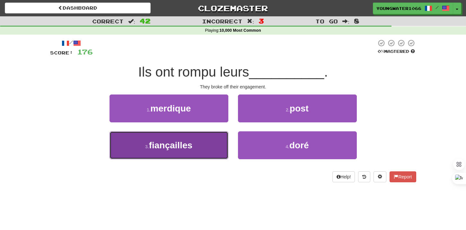
click at [218, 139] on button "3 . fiançailles" at bounding box center [168, 146] width 119 height 28
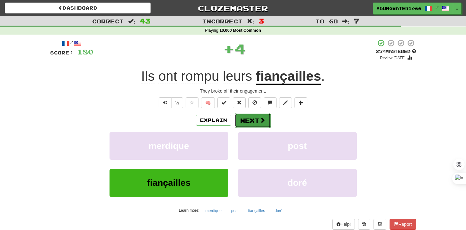
click at [250, 121] on button "Next" at bounding box center [253, 120] width 36 height 15
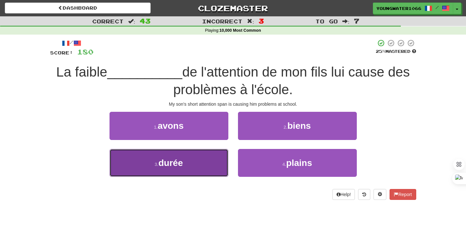
click at [220, 163] on button "3 . durée" at bounding box center [168, 163] width 119 height 28
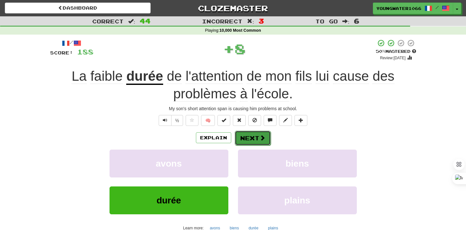
click at [259, 140] on span at bounding box center [262, 138] width 6 height 6
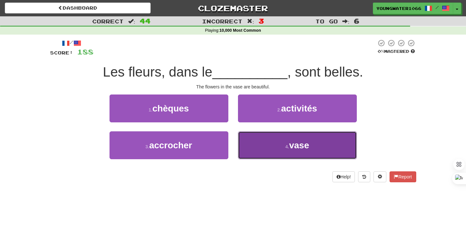
click at [245, 144] on button "4 . vase" at bounding box center [297, 146] width 119 height 28
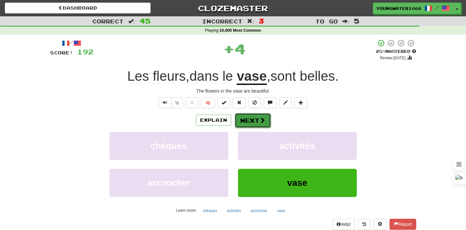
click at [245, 121] on button "Next" at bounding box center [253, 120] width 36 height 15
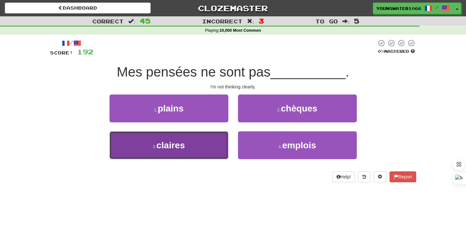
click at [212, 148] on button "3 . claires" at bounding box center [168, 146] width 119 height 28
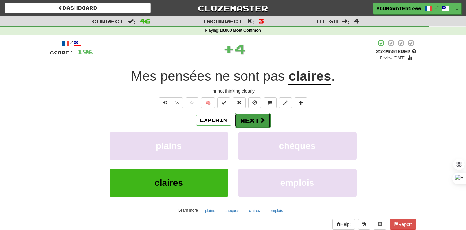
click at [257, 125] on button "Next" at bounding box center [253, 120] width 36 height 15
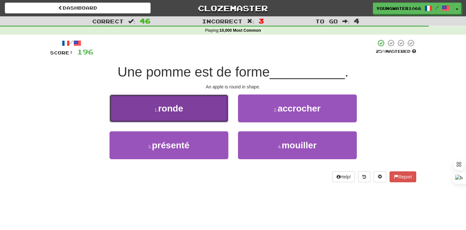
click at [208, 115] on button "1 . ronde" at bounding box center [168, 109] width 119 height 28
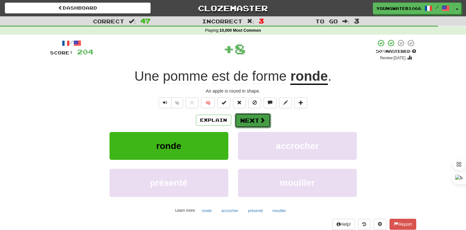
click at [247, 117] on button "Next" at bounding box center [253, 120] width 36 height 15
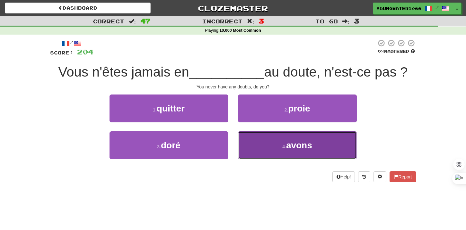
click at [264, 152] on button "4 . avons" at bounding box center [297, 146] width 119 height 28
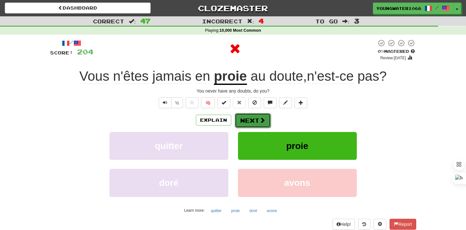
click at [246, 123] on button "Next" at bounding box center [253, 120] width 36 height 15
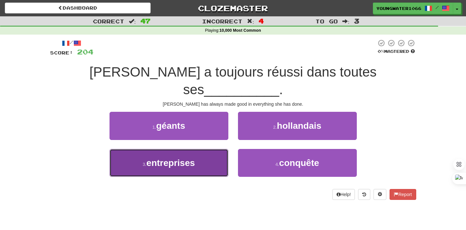
click at [191, 158] on button "3 . entreprises" at bounding box center [168, 163] width 119 height 28
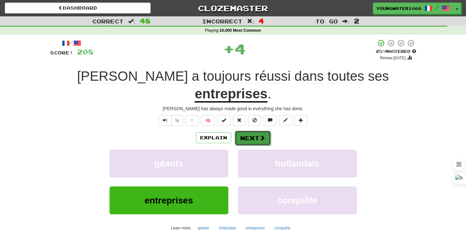
click at [242, 131] on button "Next" at bounding box center [253, 138] width 36 height 15
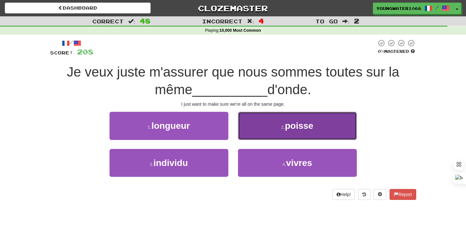
click at [266, 132] on button "2 . poisse" at bounding box center [297, 126] width 119 height 28
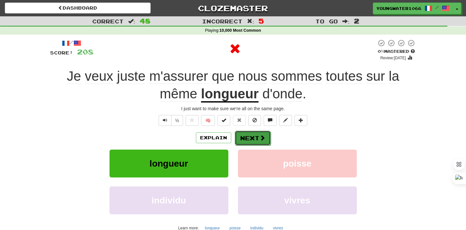
click at [256, 140] on button "Next" at bounding box center [253, 138] width 36 height 15
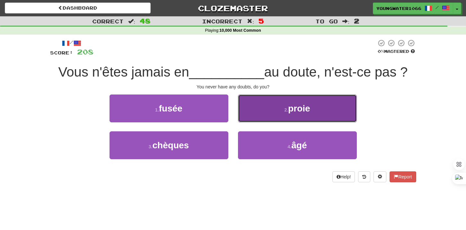
click at [259, 118] on button "2 . proie" at bounding box center [297, 109] width 119 height 28
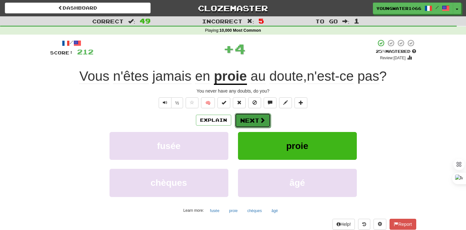
click at [255, 124] on button "Next" at bounding box center [253, 120] width 36 height 15
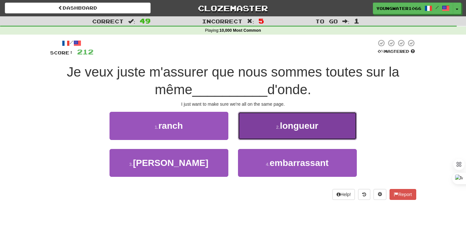
click at [268, 131] on button "2 . longueur" at bounding box center [297, 126] width 119 height 28
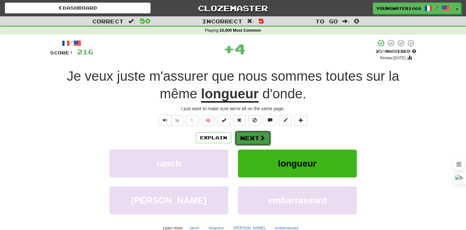
click at [249, 139] on button "Next" at bounding box center [253, 138] width 36 height 15
